Goal: Task Accomplishment & Management: Manage account settings

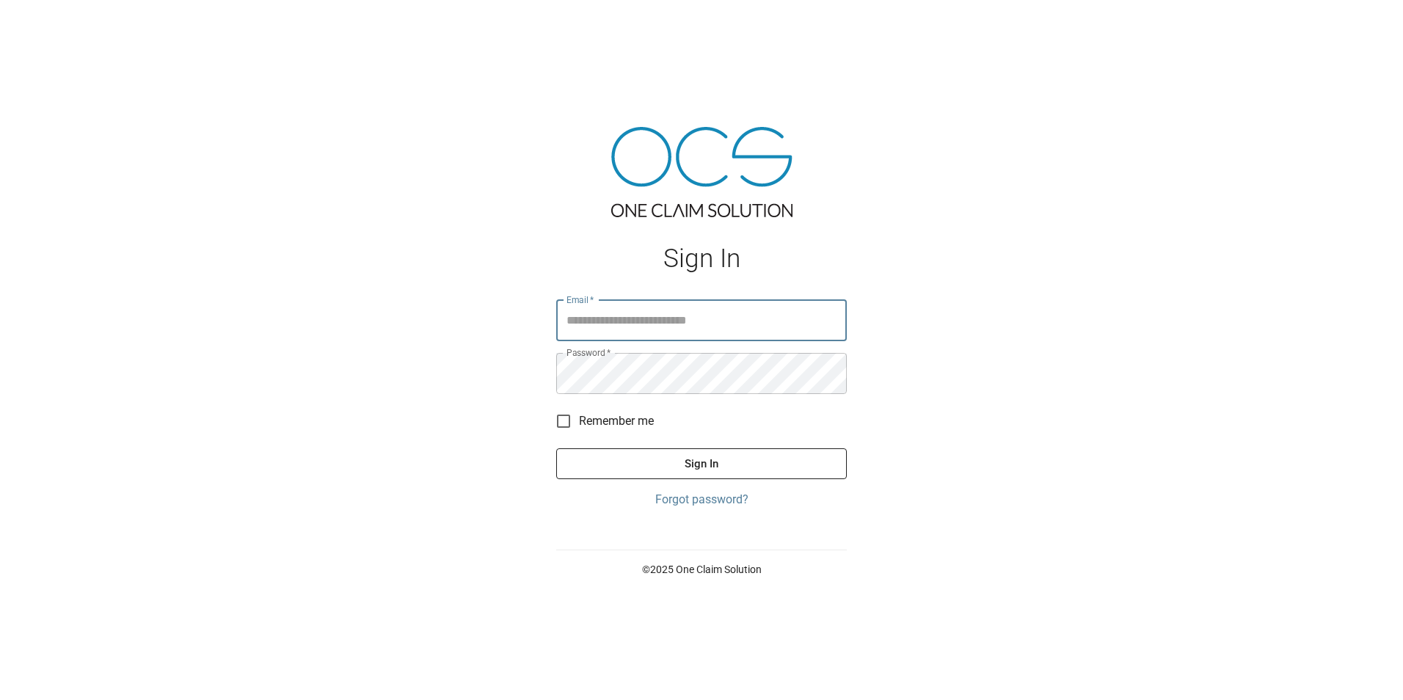
type input "**********"
click at [682, 478] on button "Sign In" at bounding box center [701, 463] width 291 height 31
